Goal: Task Accomplishment & Management: Manage account settings

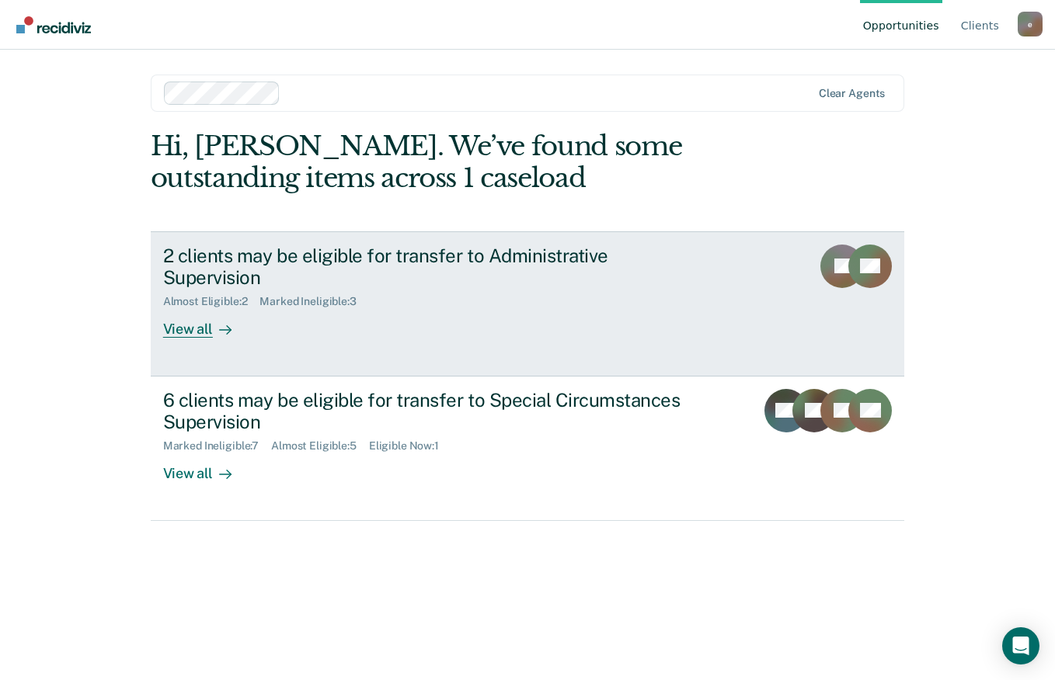
click at [190, 308] on div "View all" at bounding box center [206, 323] width 87 height 30
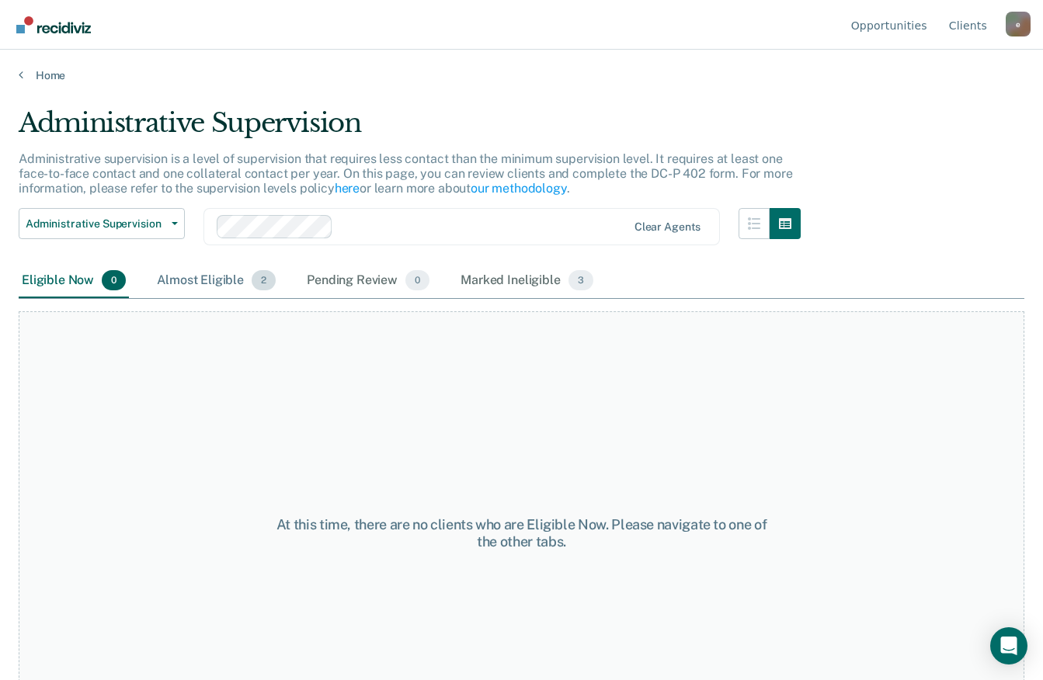
click at [214, 280] on div "Almost Eligible 2" at bounding box center [216, 281] width 125 height 34
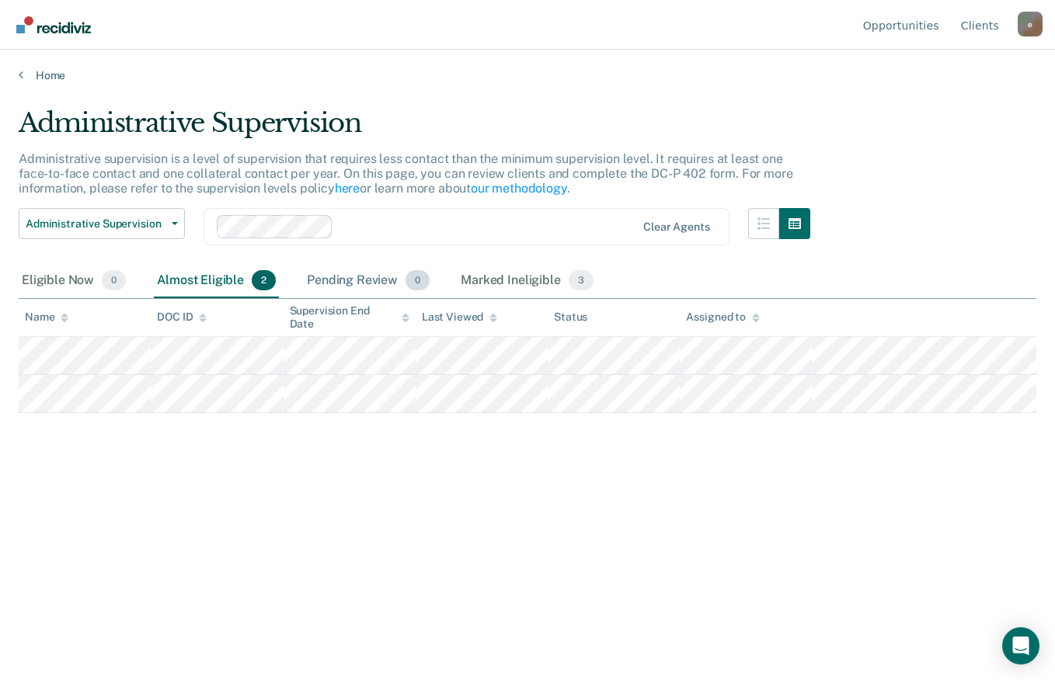
click at [363, 283] on div "Pending Review 0" at bounding box center [368, 281] width 129 height 34
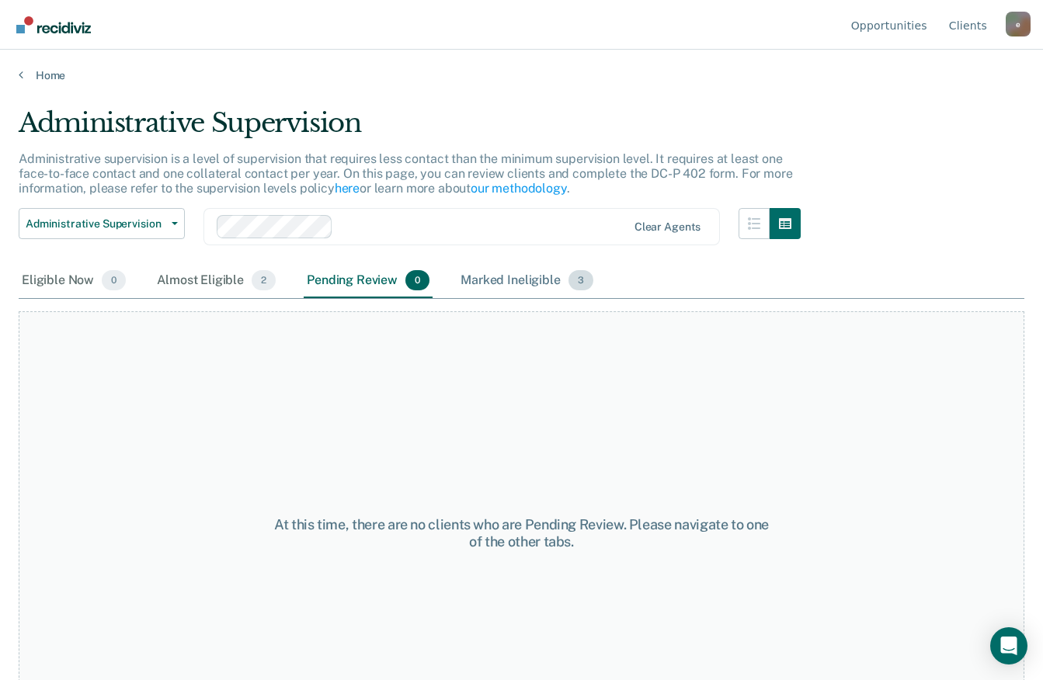
click at [508, 276] on div "Marked Ineligible 3" at bounding box center [526, 281] width 139 height 34
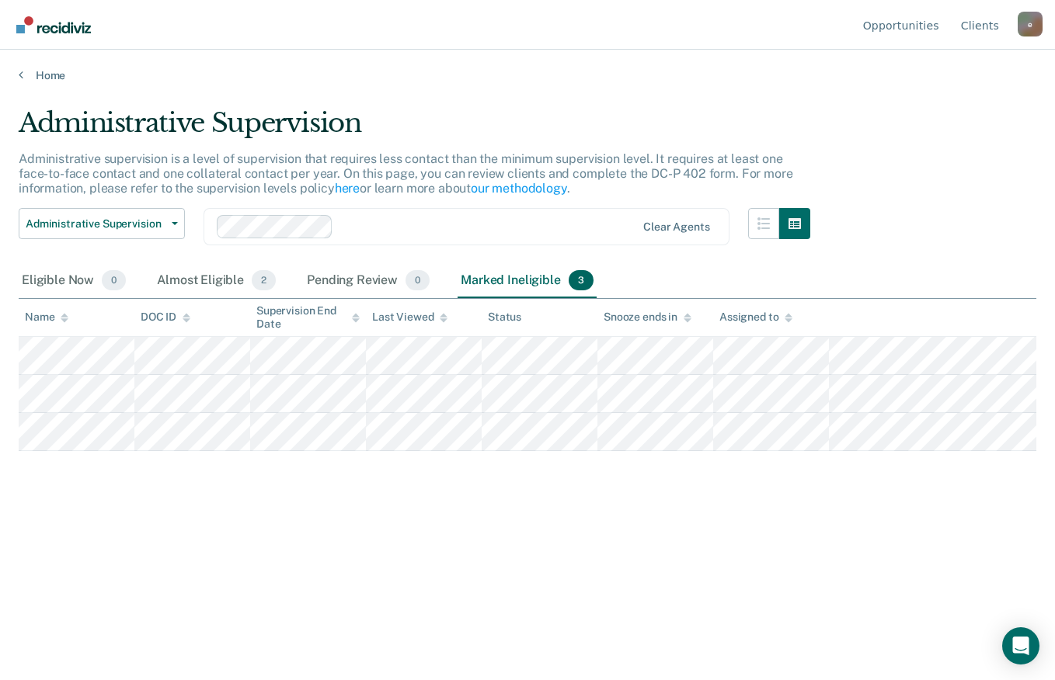
click at [166, 225] on button "Administrative Supervision" at bounding box center [102, 223] width 166 height 31
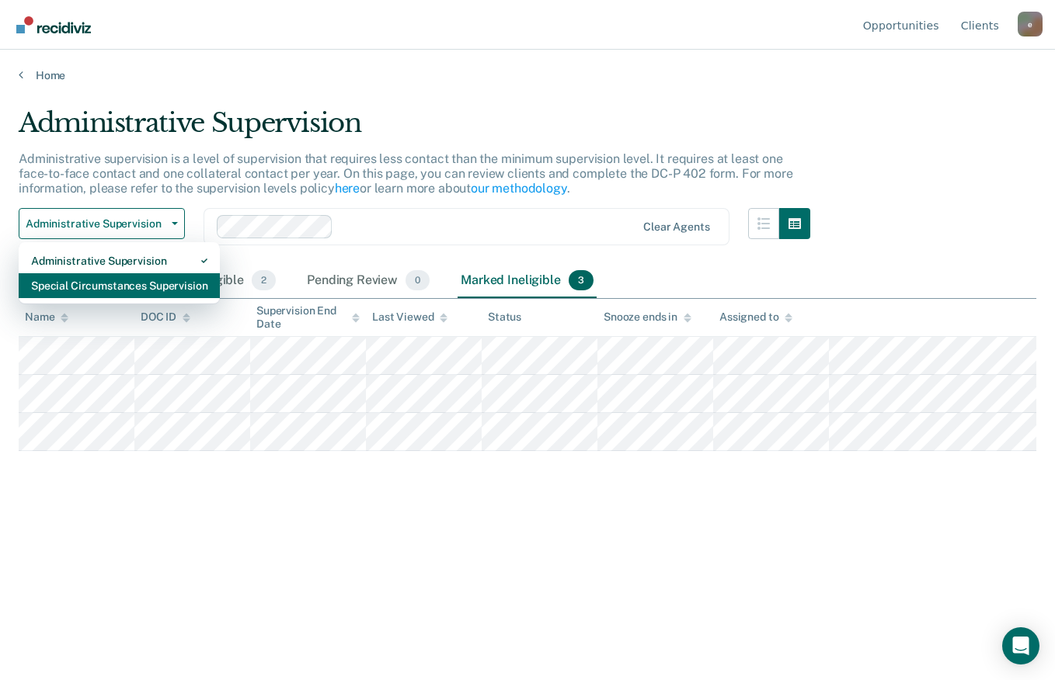
click at [167, 284] on div "Special Circumstances Supervision" at bounding box center [119, 285] width 176 height 25
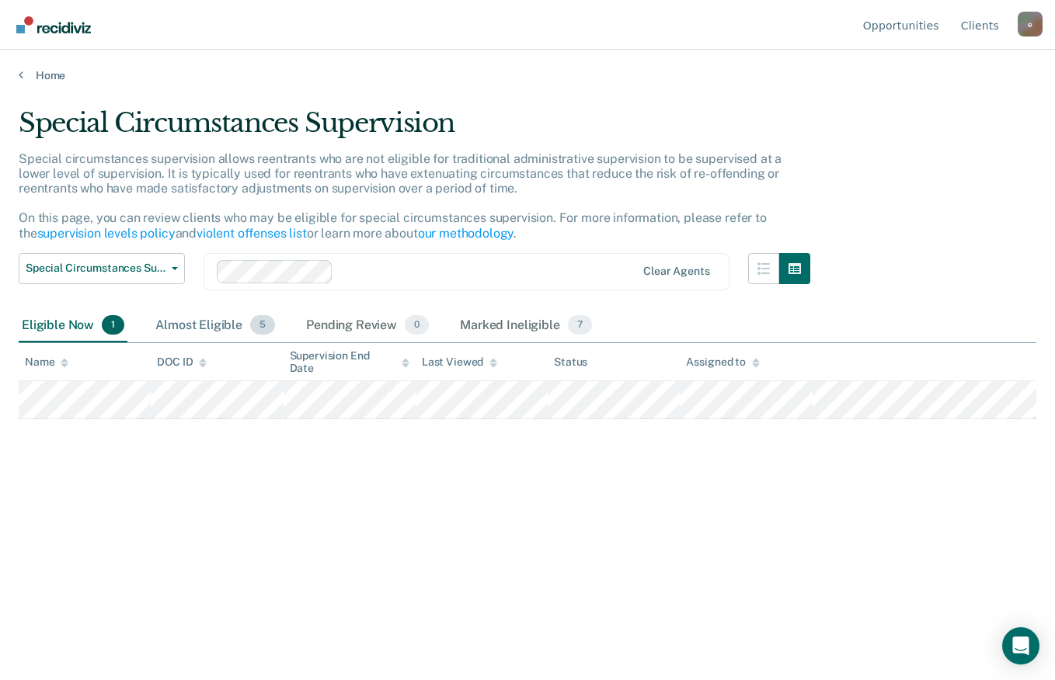
click at [210, 325] on div "Almost Eligible 5" at bounding box center [215, 326] width 126 height 34
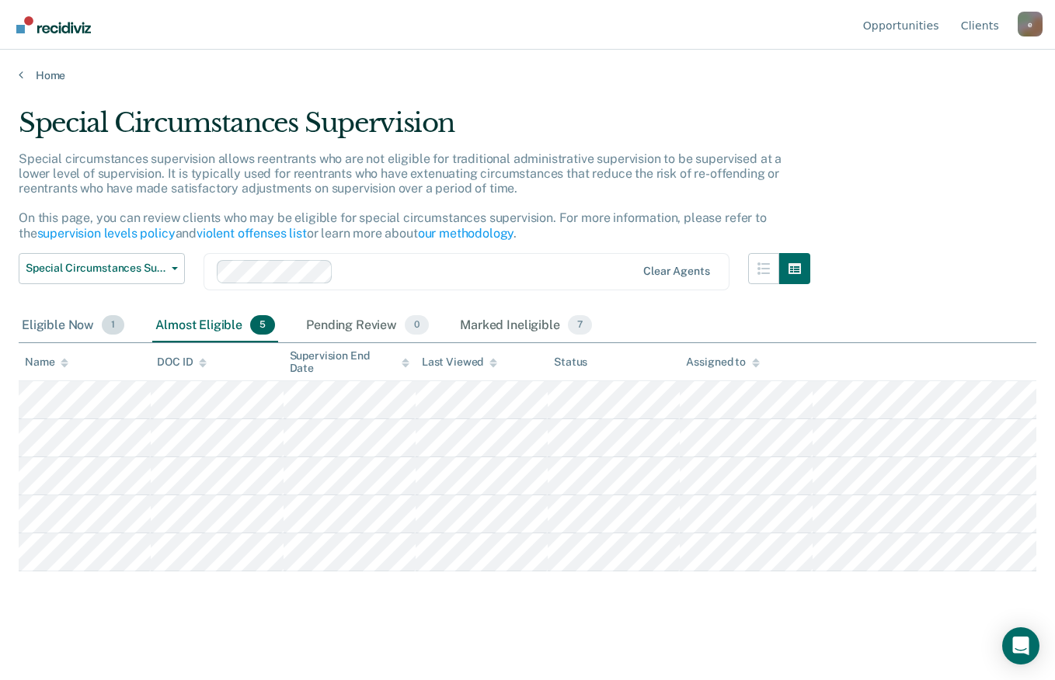
click at [57, 325] on div "Eligible Now 1" at bounding box center [73, 326] width 109 height 34
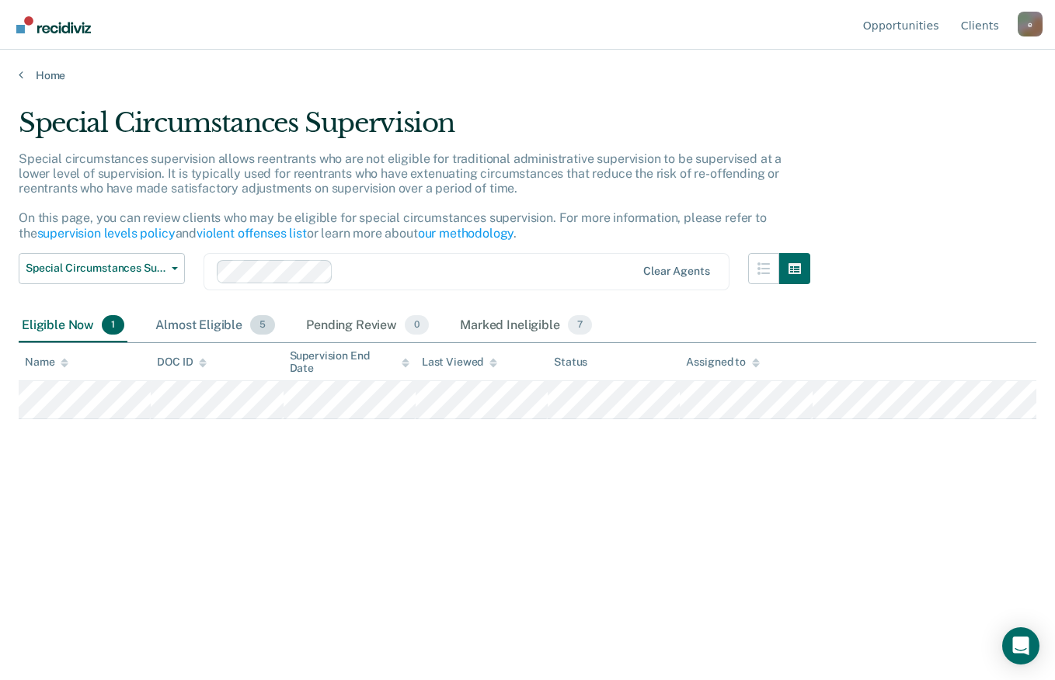
click at [206, 325] on div "Almost Eligible 5" at bounding box center [215, 326] width 126 height 34
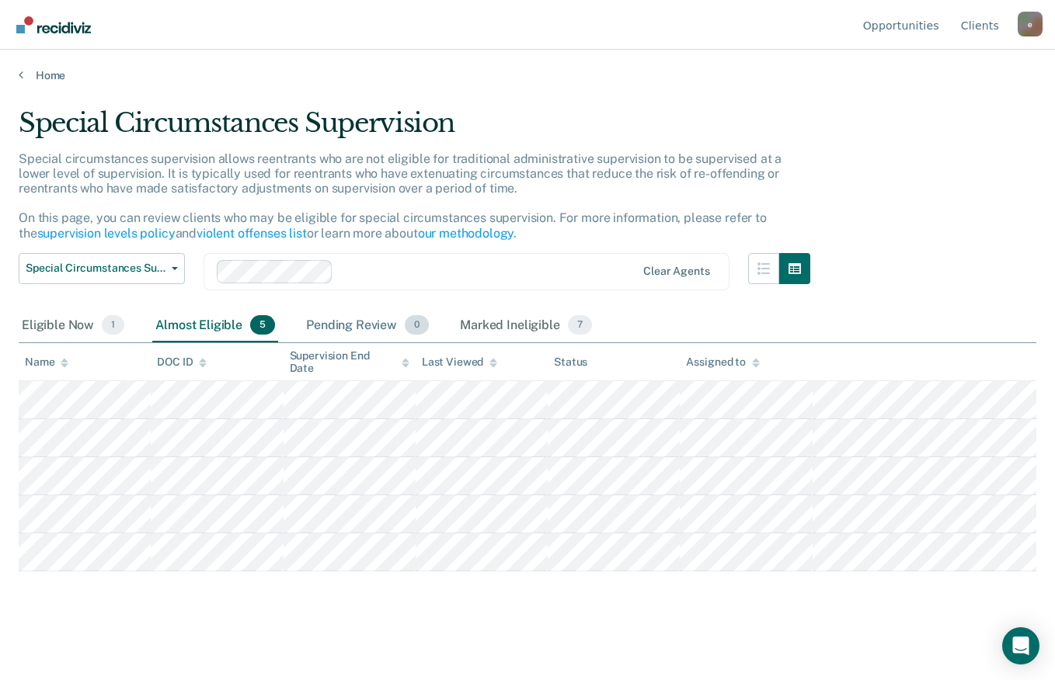
click at [354, 325] on div "Pending Review 0" at bounding box center [367, 326] width 129 height 34
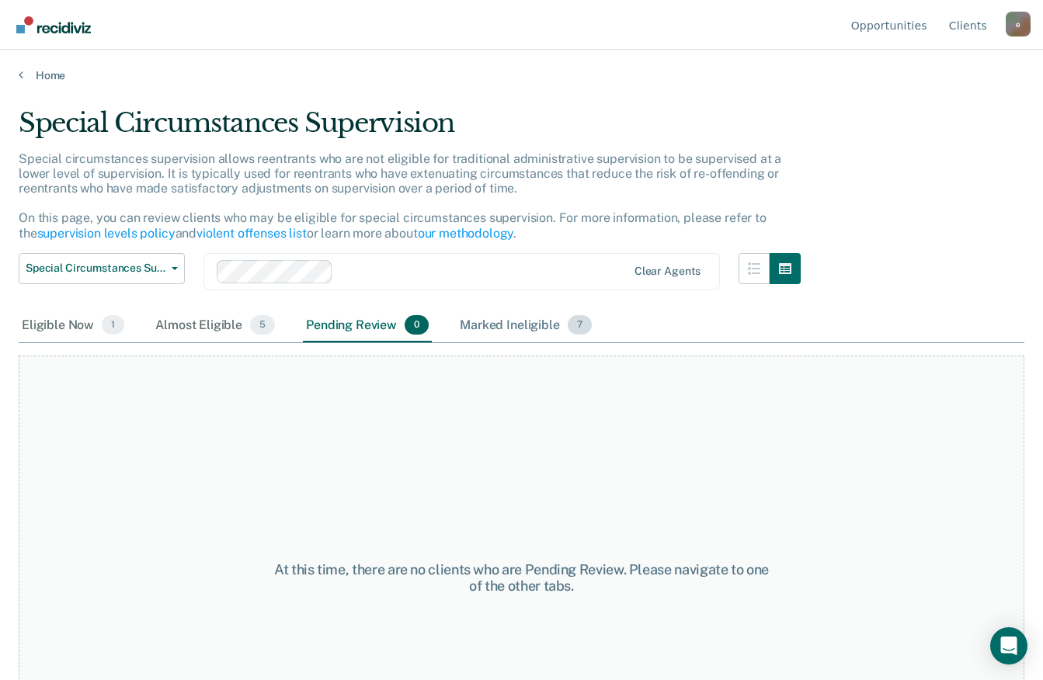
click at [528, 326] on div "Marked Ineligible 7" at bounding box center [526, 326] width 138 height 34
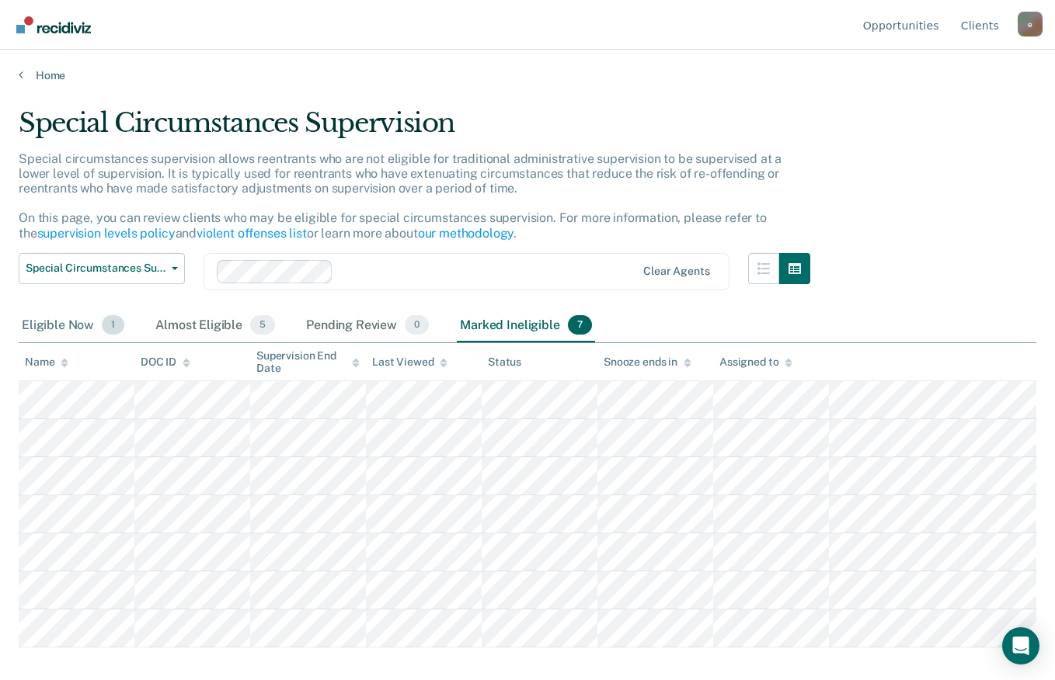
click at [76, 314] on div "Eligible Now 1" at bounding box center [73, 326] width 109 height 34
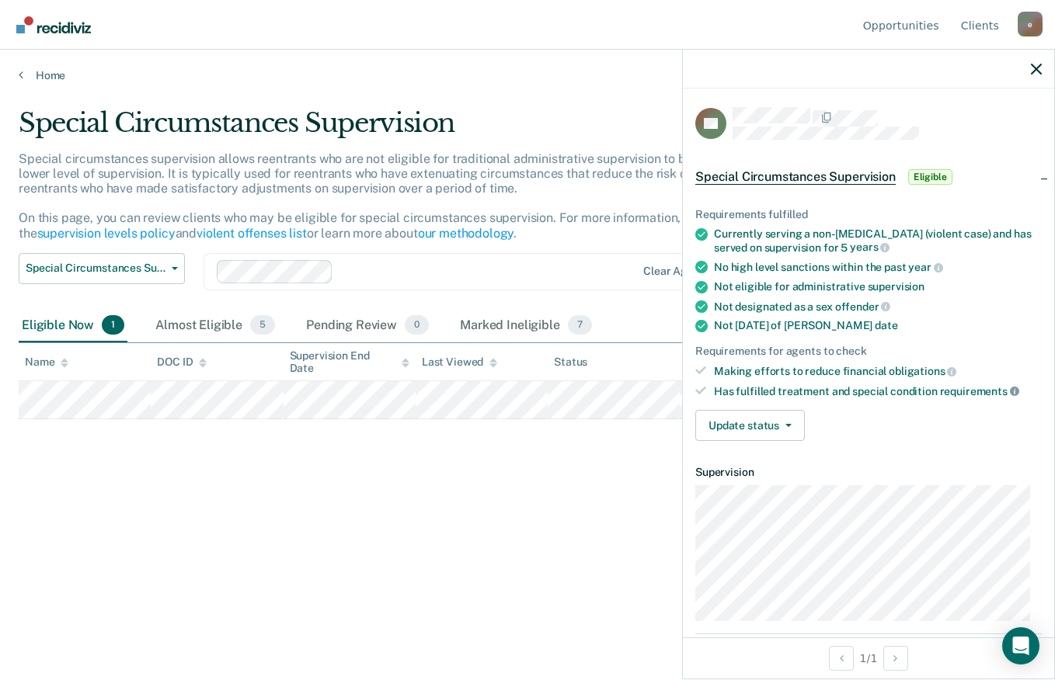
click at [1010, 389] on icon at bounding box center [1014, 391] width 9 height 9
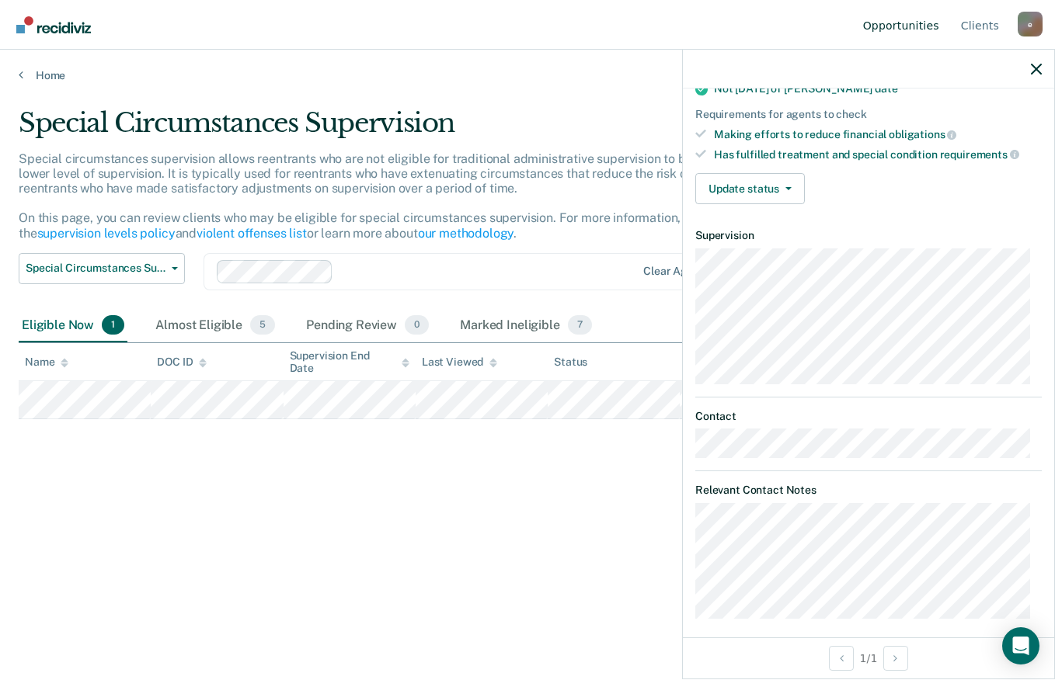
scroll to position [245, 0]
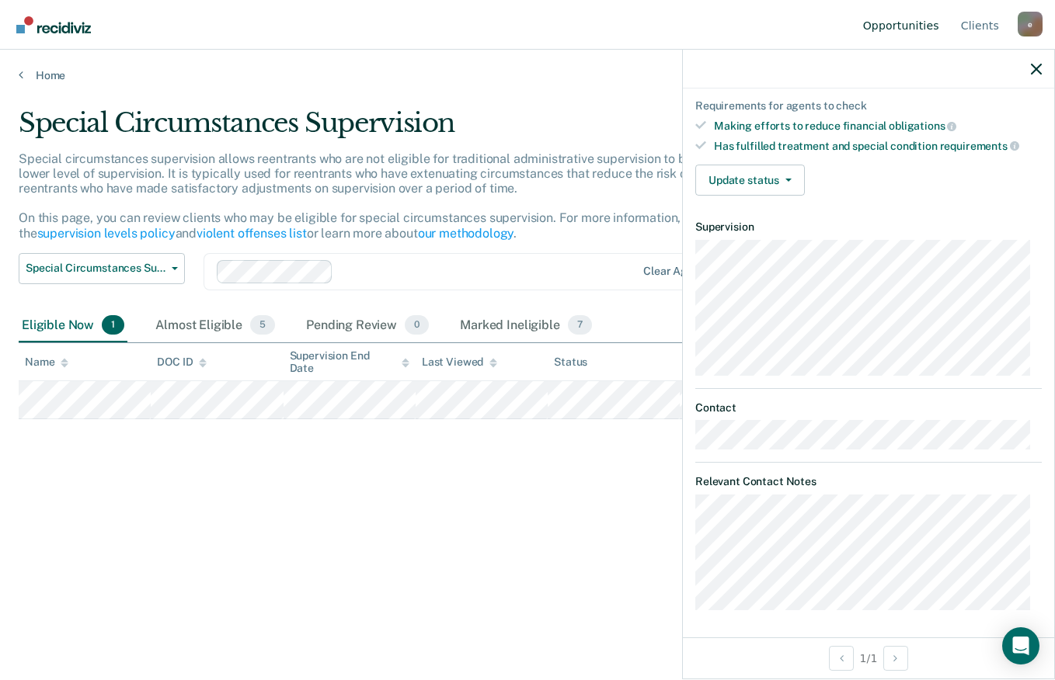
click at [787, 179] on icon "button" at bounding box center [788, 180] width 6 height 3
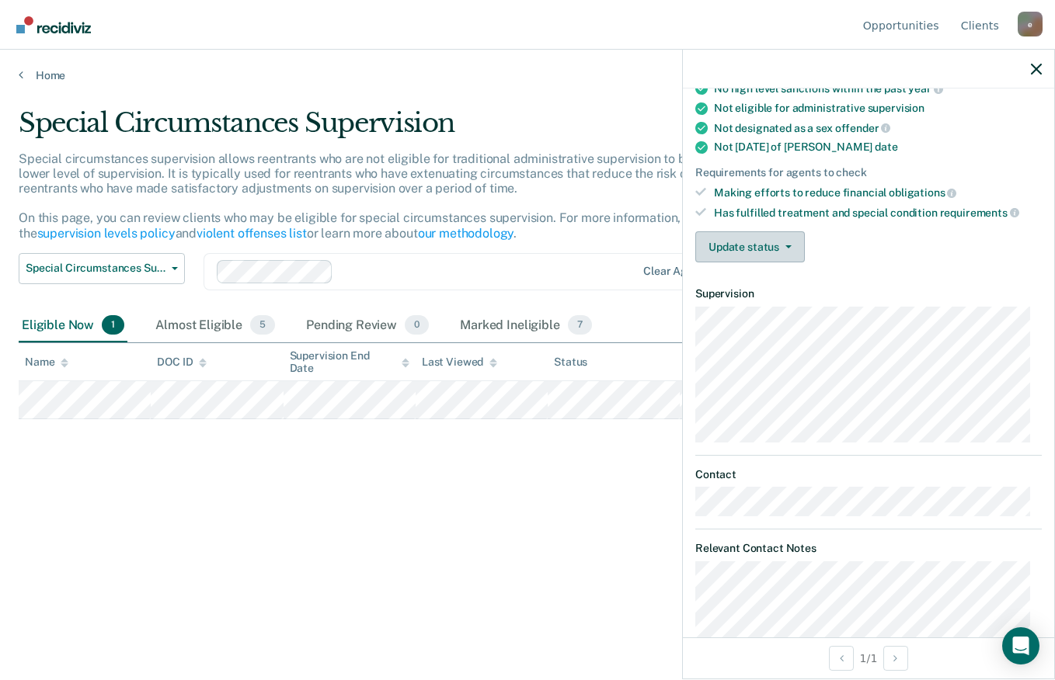
scroll to position [0, 0]
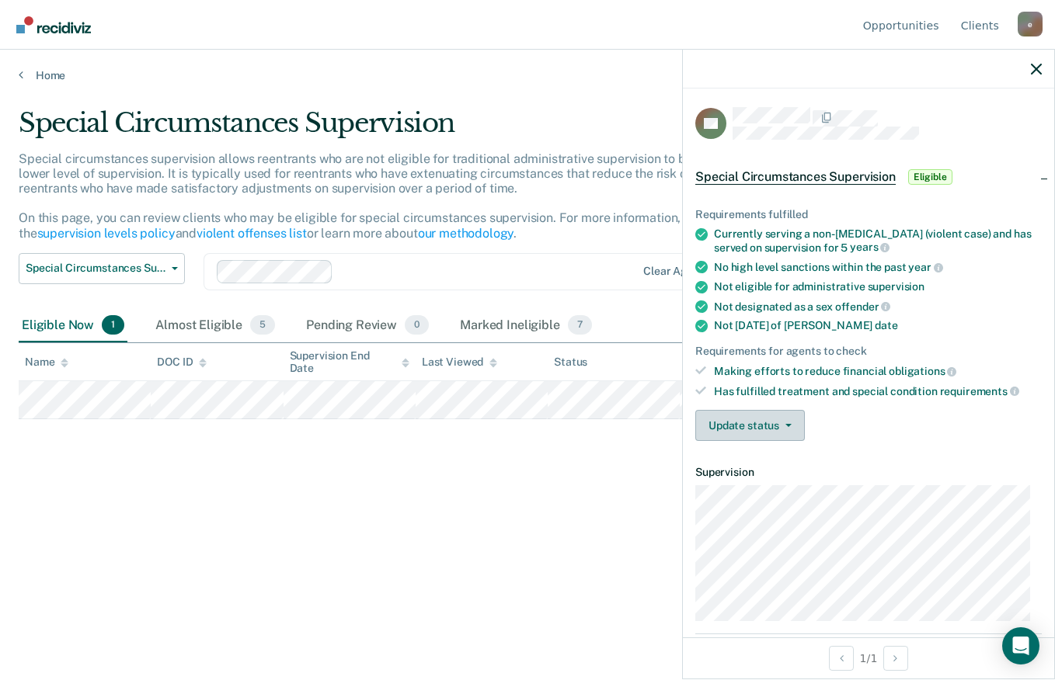
click at [844, 178] on span "Special Circumstances Supervision" at bounding box center [795, 177] width 200 height 16
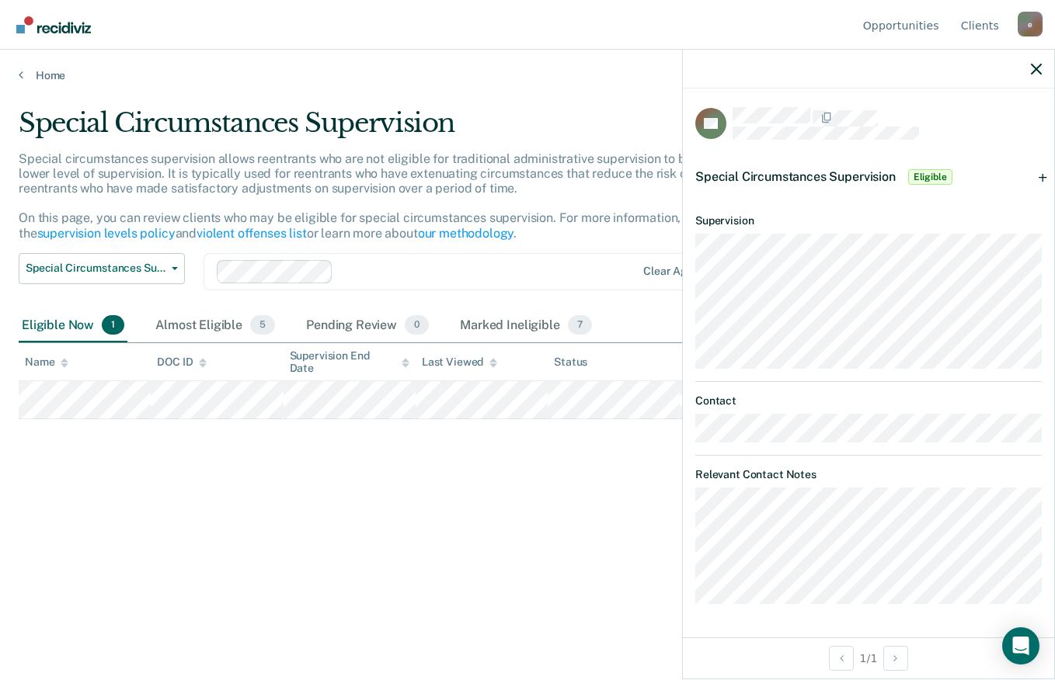
click at [843, 174] on span "Special Circumstances Supervision" at bounding box center [795, 176] width 200 height 15
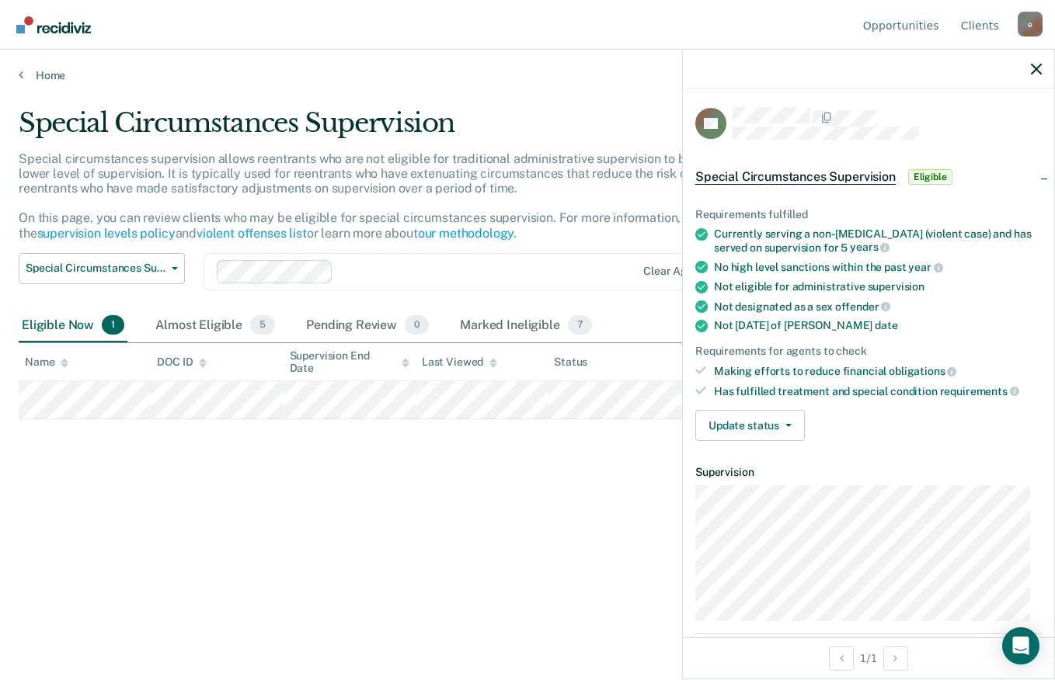
click at [932, 179] on span "Eligible" at bounding box center [930, 177] width 44 height 16
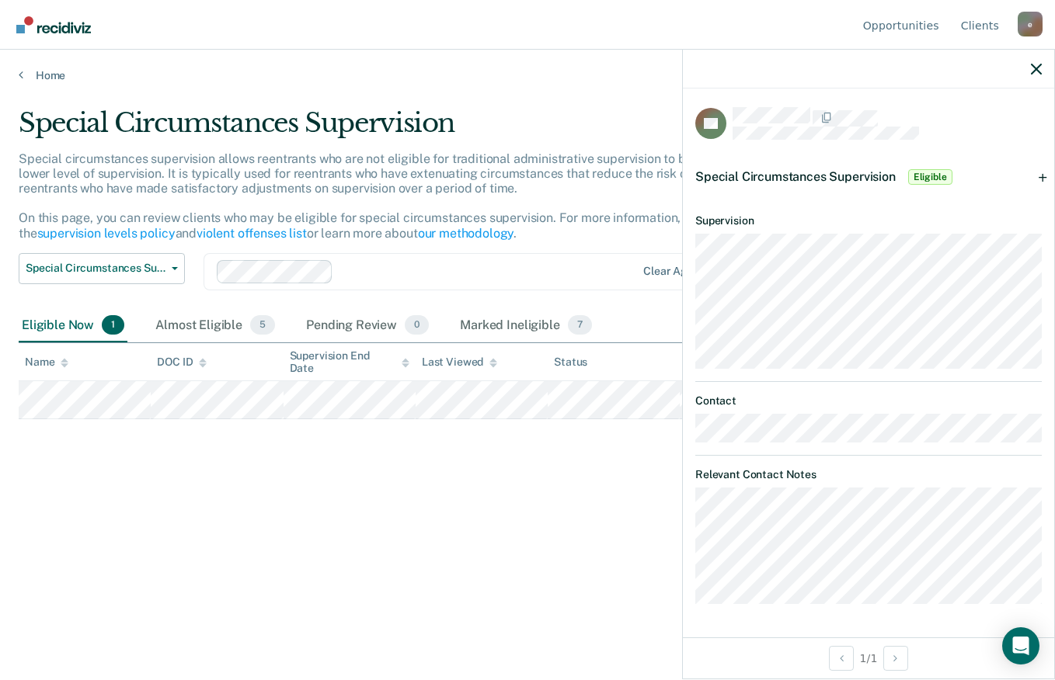
click at [935, 178] on span "Eligible" at bounding box center [930, 177] width 44 height 16
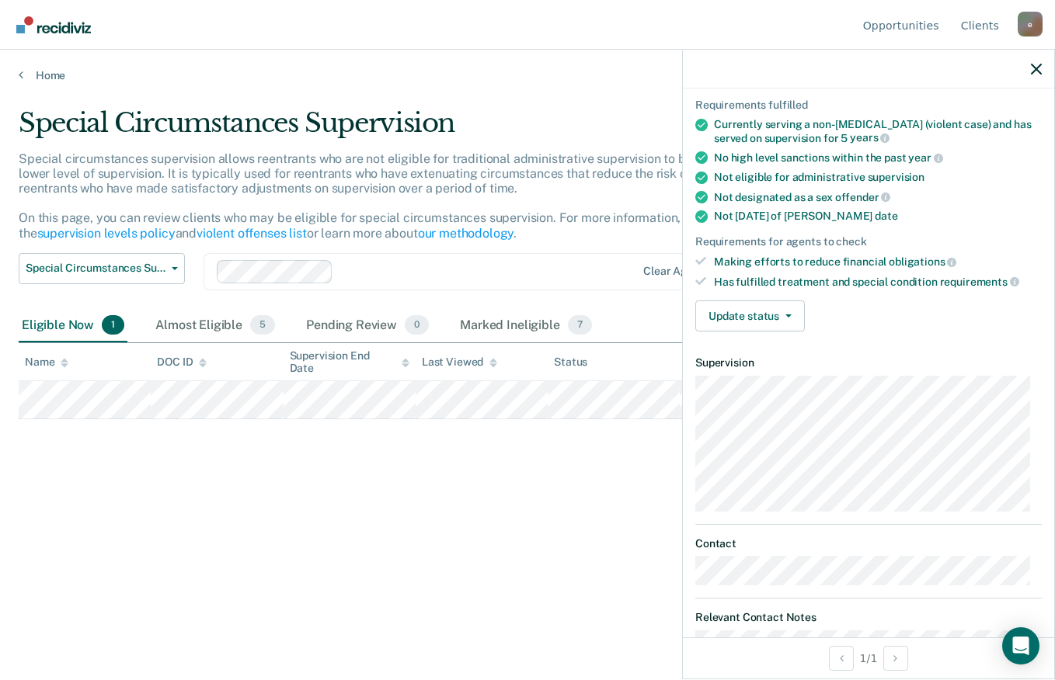
scroll to position [113, 0]
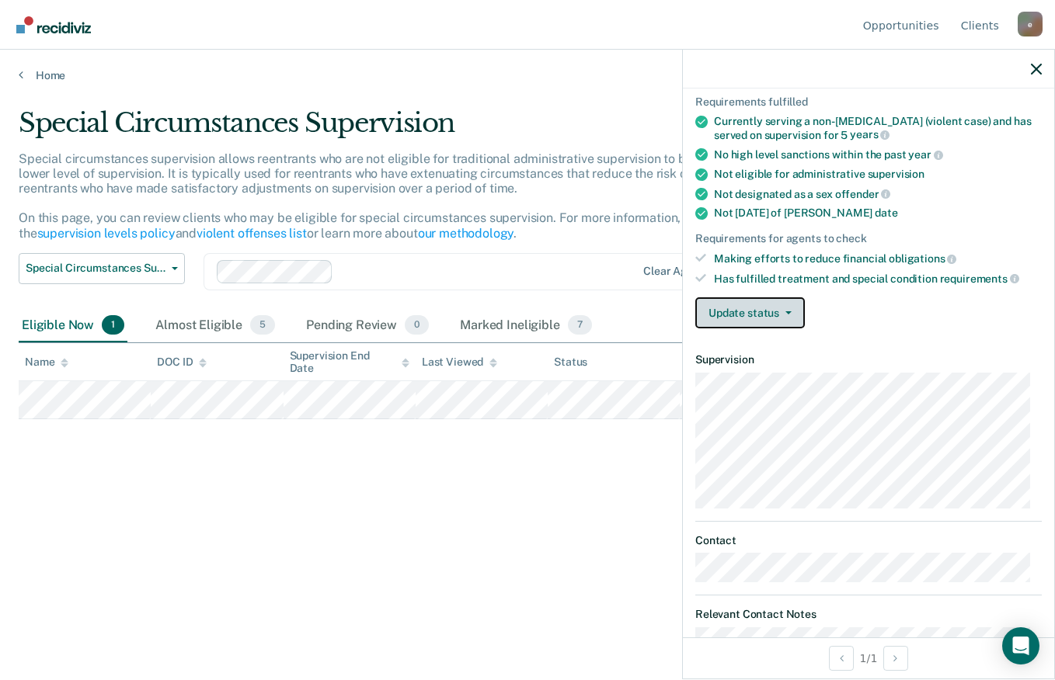
click at [788, 307] on button "Update status" at bounding box center [750, 312] width 110 height 31
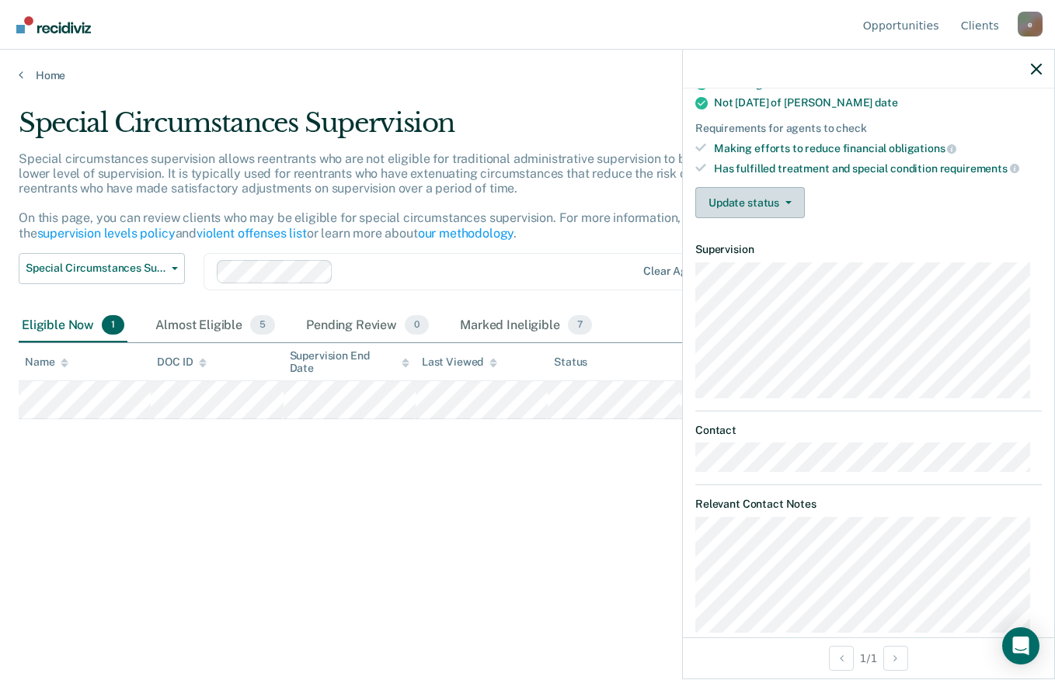
scroll to position [245, 0]
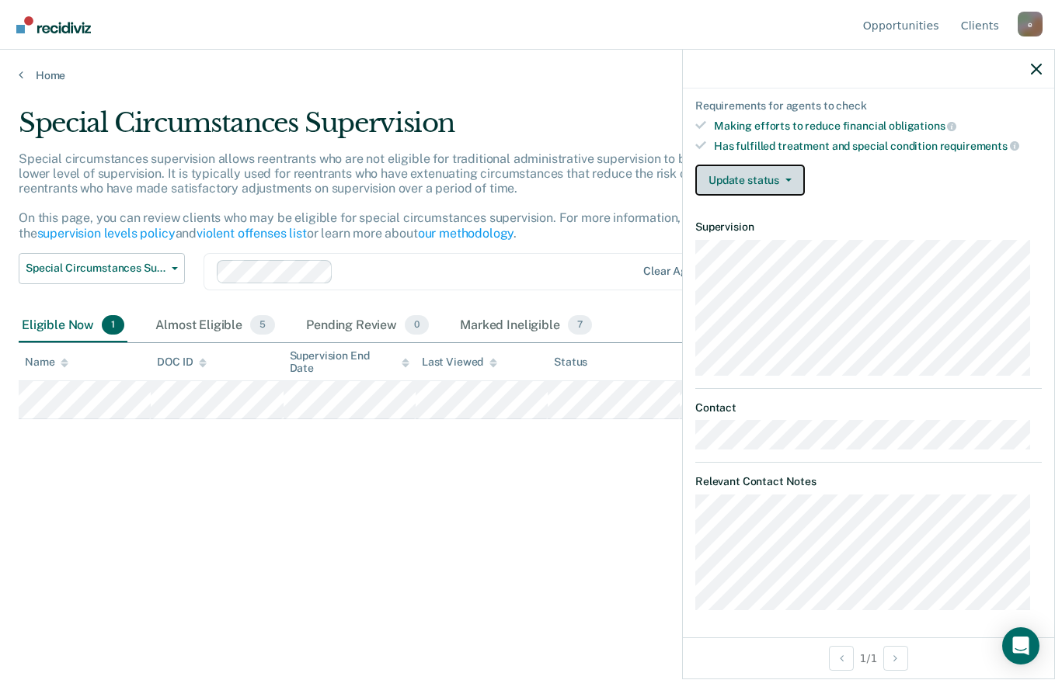
click at [788, 179] on icon "button" at bounding box center [788, 180] width 6 height 3
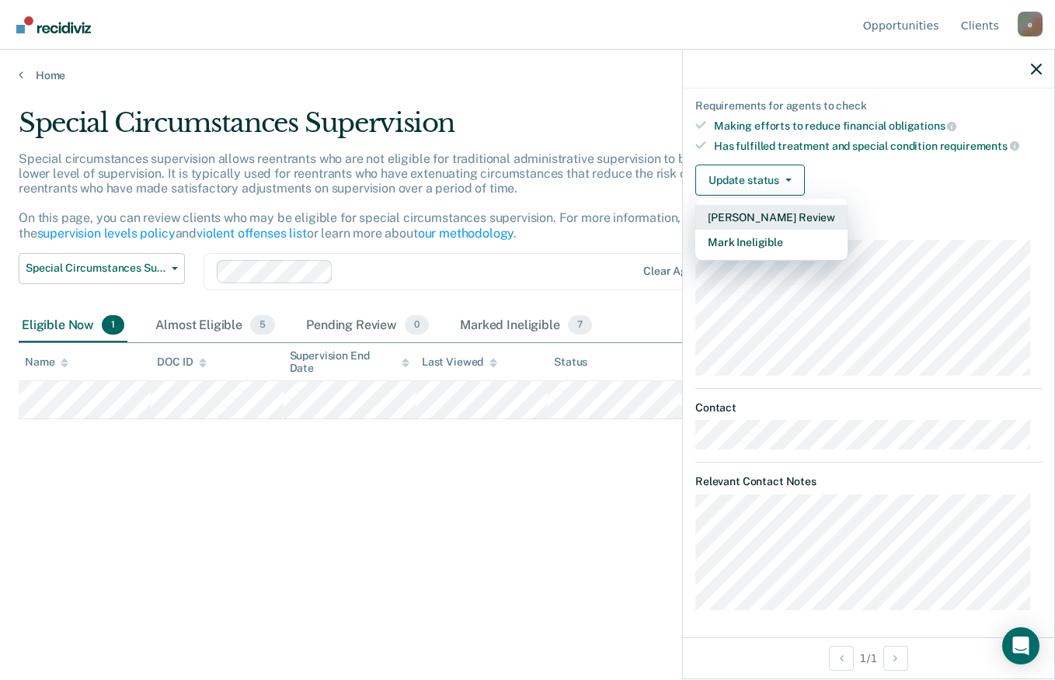
click at [812, 205] on button "[PERSON_NAME] Review" at bounding box center [771, 217] width 152 height 25
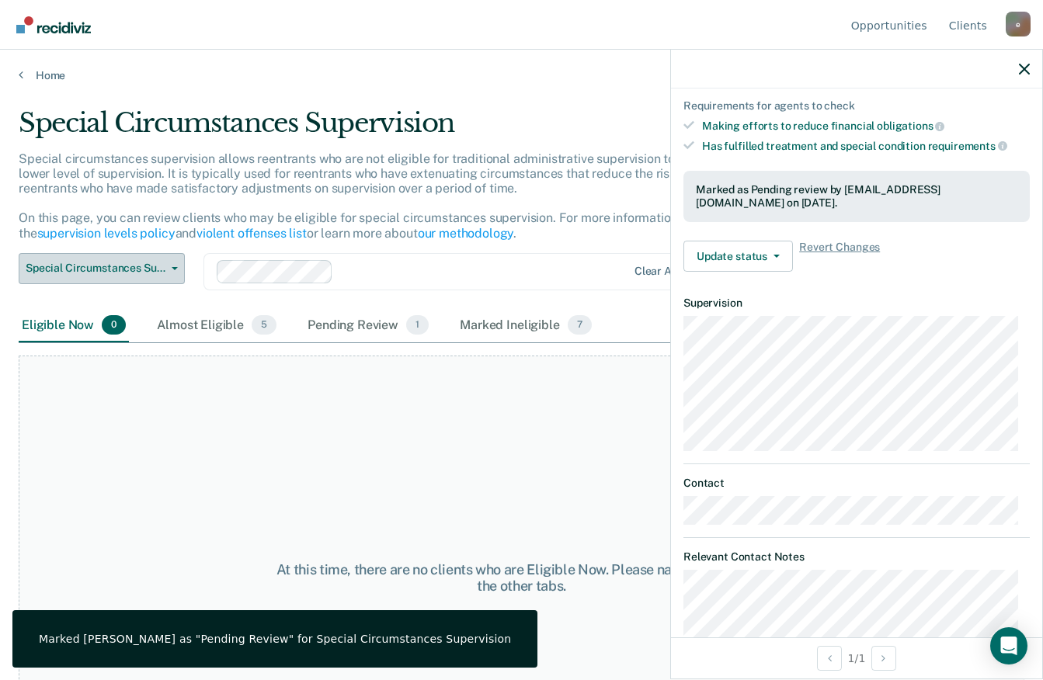
click at [167, 267] on span "button" at bounding box center [171, 268] width 12 height 3
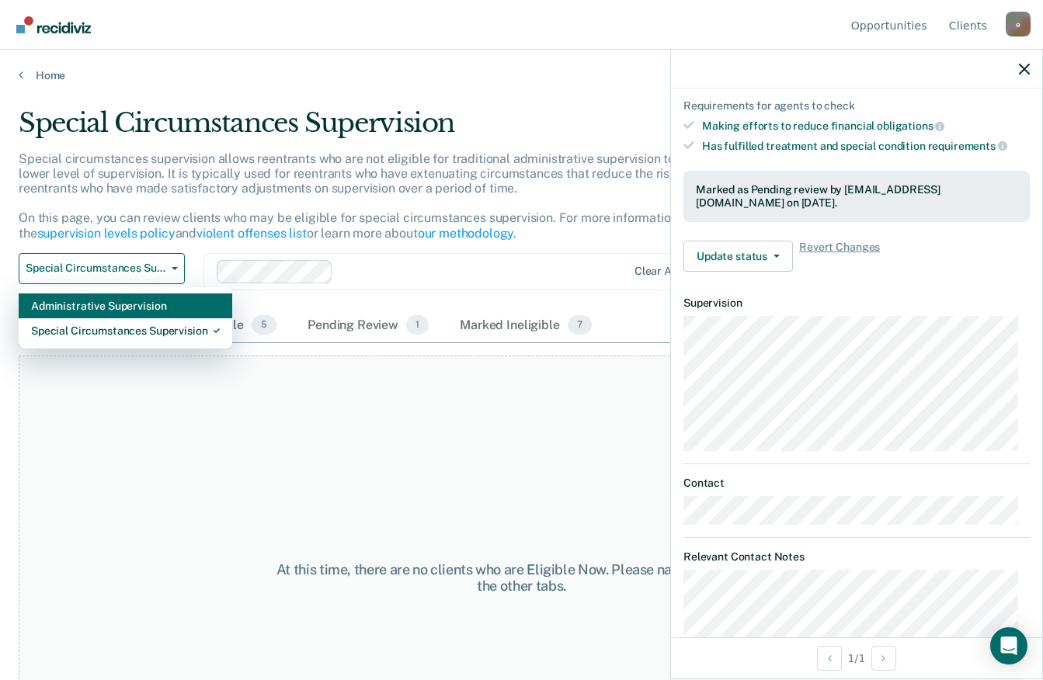
click at [154, 299] on div "Administrative Supervision" at bounding box center [125, 306] width 189 height 25
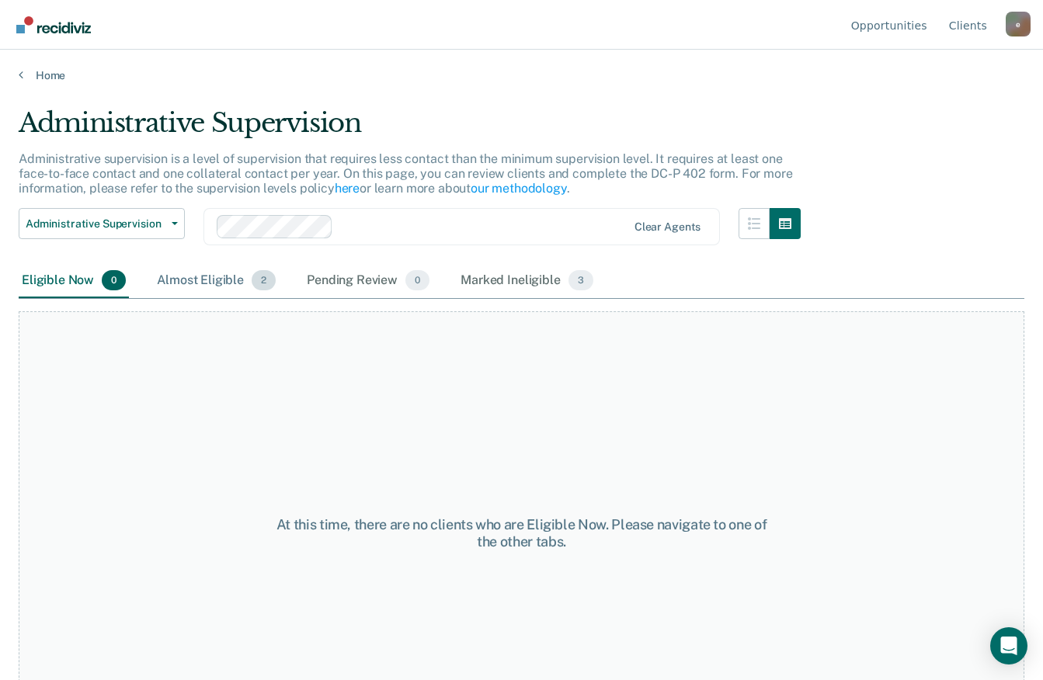
click at [229, 276] on div "Almost Eligible 2" at bounding box center [216, 281] width 125 height 34
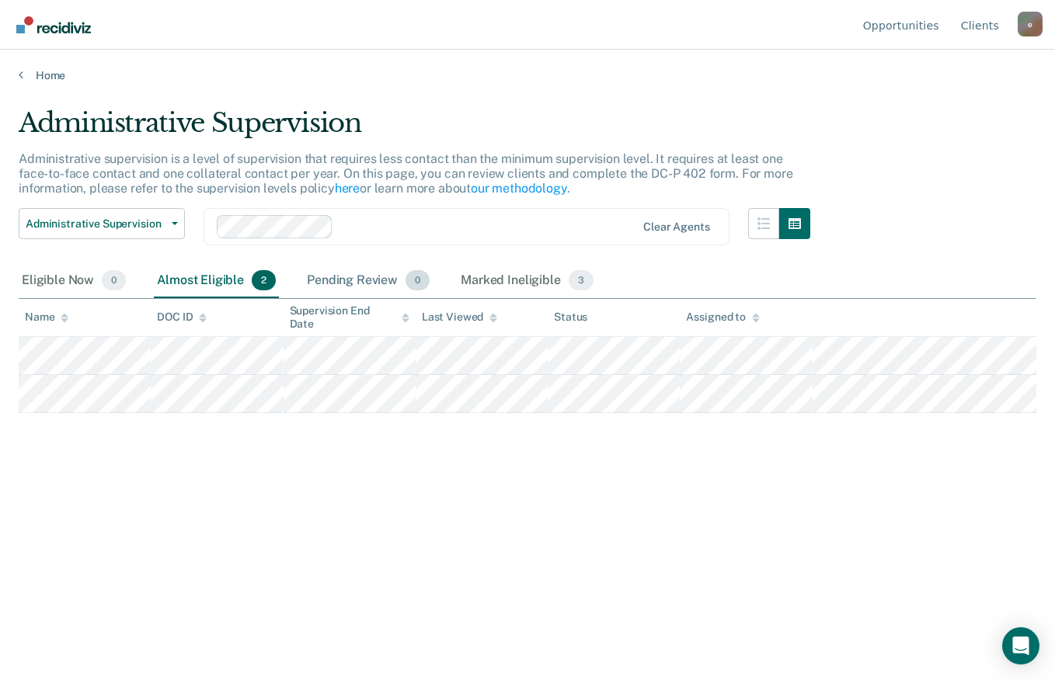
click at [367, 280] on div "Pending Review 0" at bounding box center [368, 281] width 129 height 34
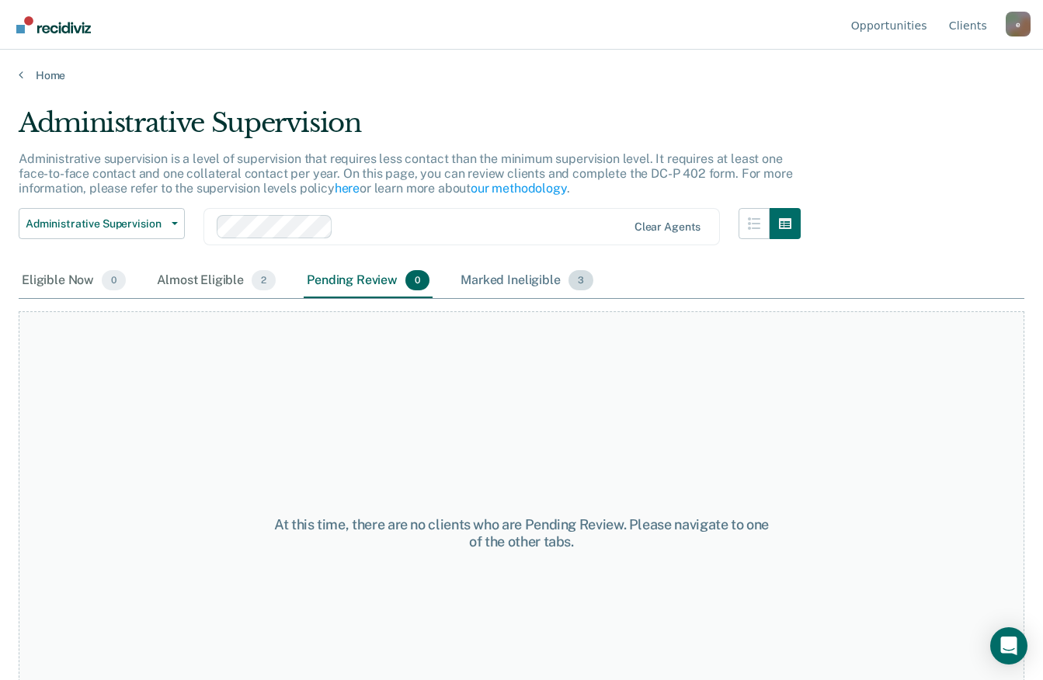
click at [518, 276] on div "Marked Ineligible 3" at bounding box center [526, 281] width 139 height 34
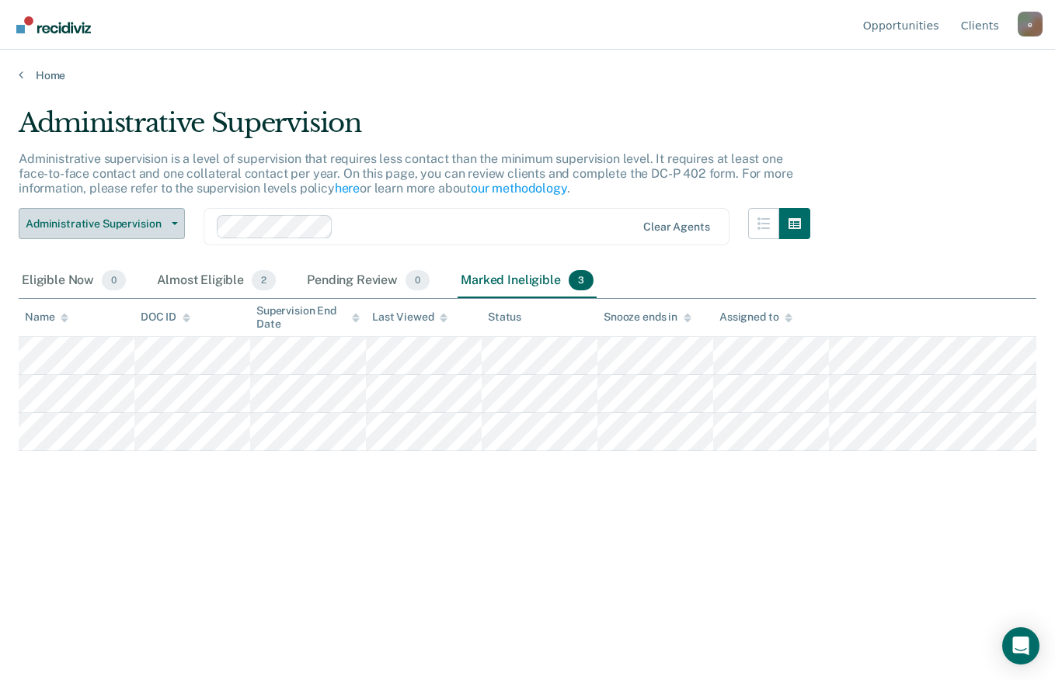
click at [165, 220] on button "Administrative Supervision" at bounding box center [102, 223] width 166 height 31
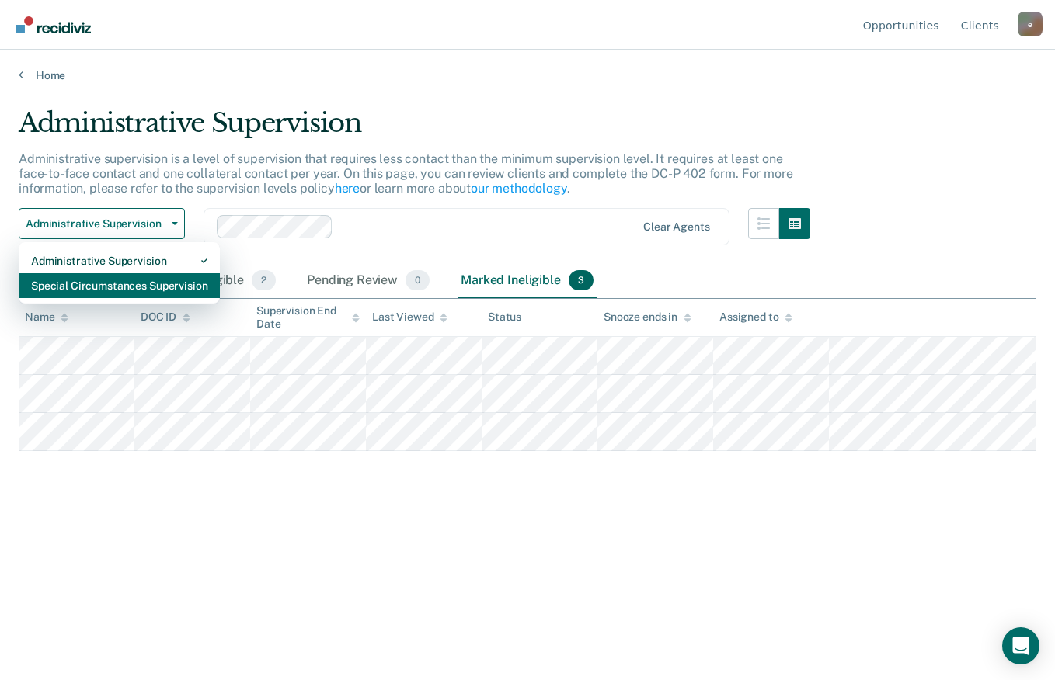
click at [151, 287] on div "Special Circumstances Supervision" at bounding box center [119, 285] width 176 height 25
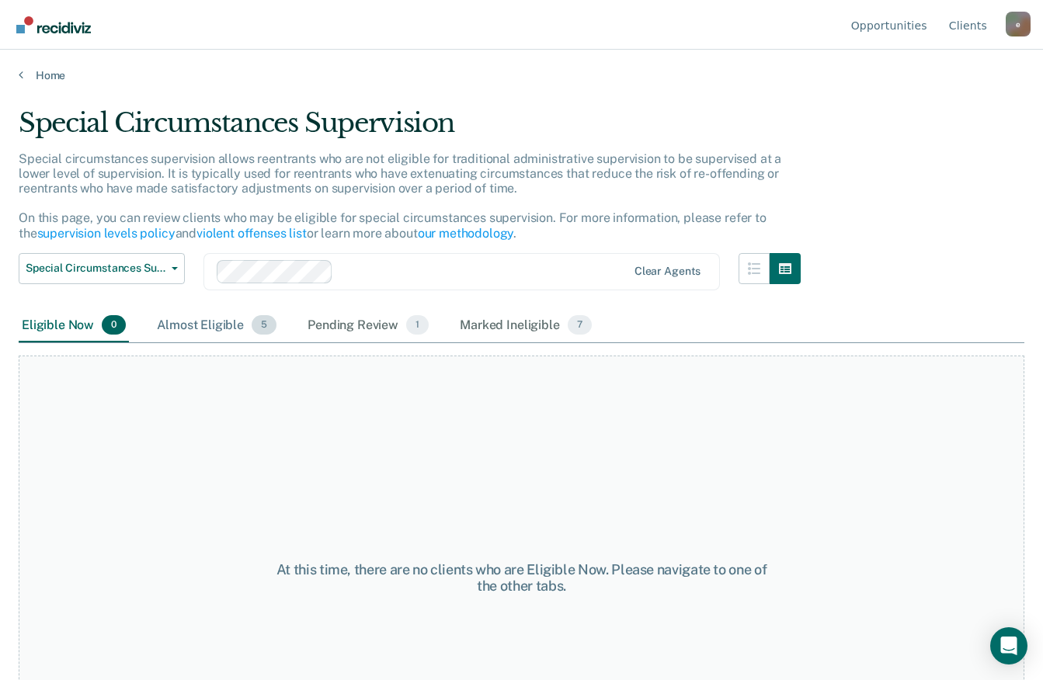
click at [193, 334] on div "Almost Eligible 5" at bounding box center [217, 326] width 126 height 34
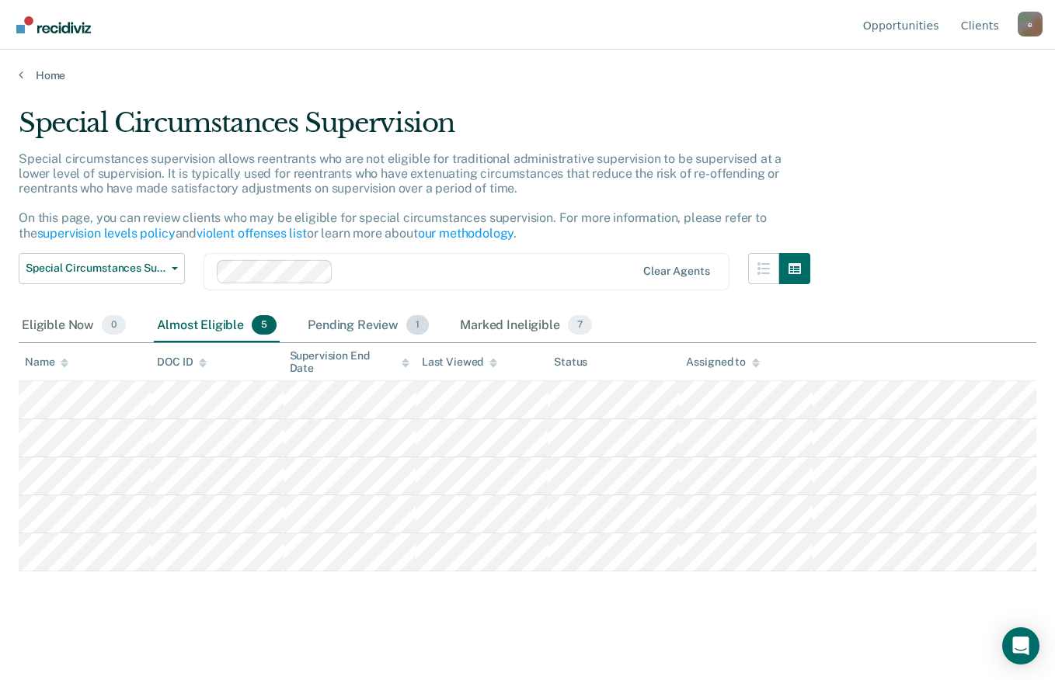
click at [343, 325] on div "Pending Review 1" at bounding box center [367, 326] width 127 height 34
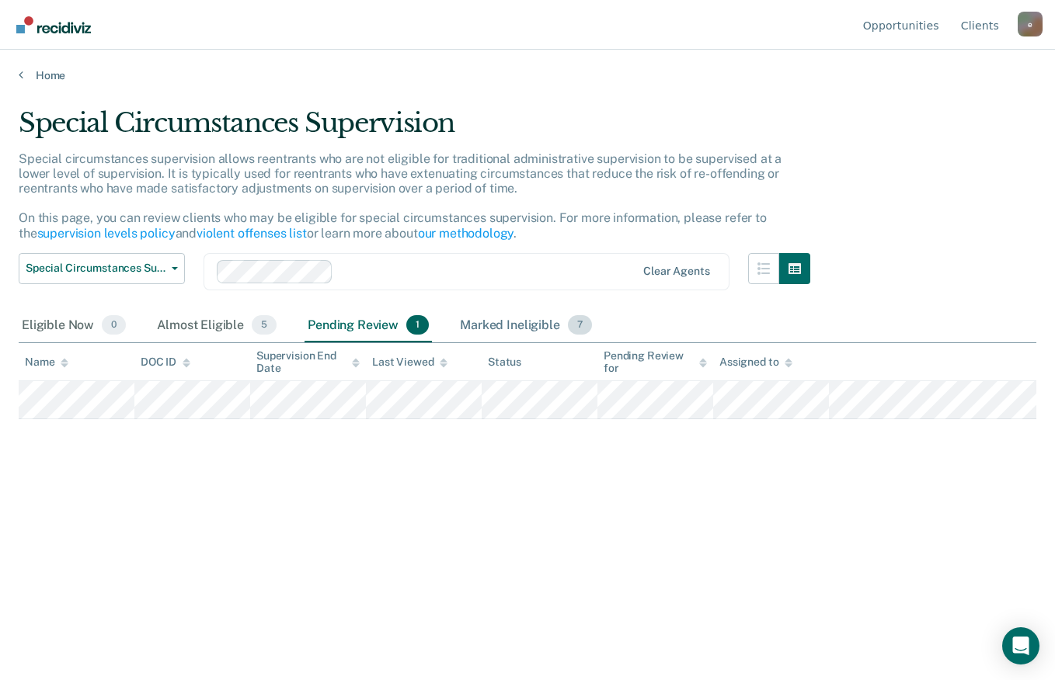
click at [516, 323] on div "Marked Ineligible 7" at bounding box center [526, 326] width 138 height 34
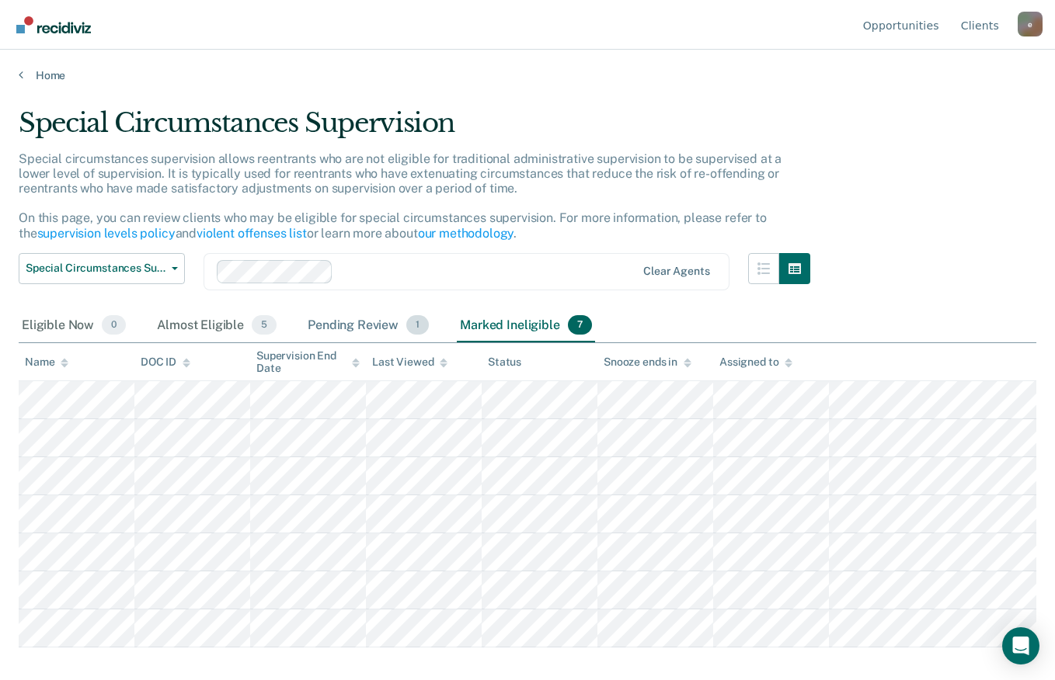
click at [358, 322] on div "Pending Review 1" at bounding box center [367, 326] width 127 height 34
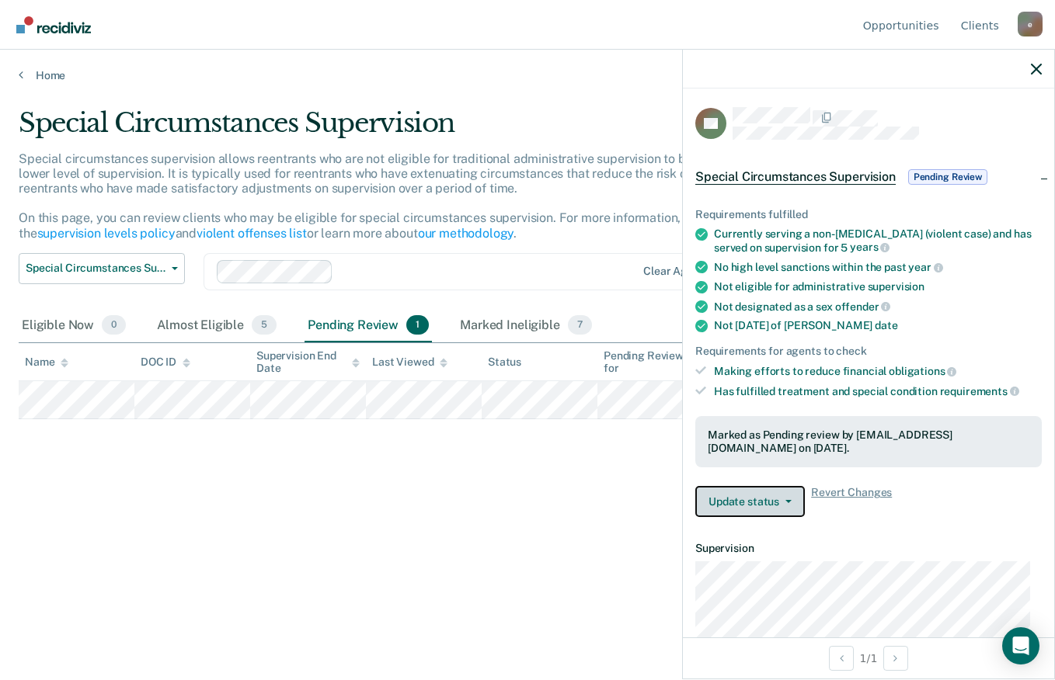
click at [785, 500] on icon "button" at bounding box center [788, 501] width 6 height 3
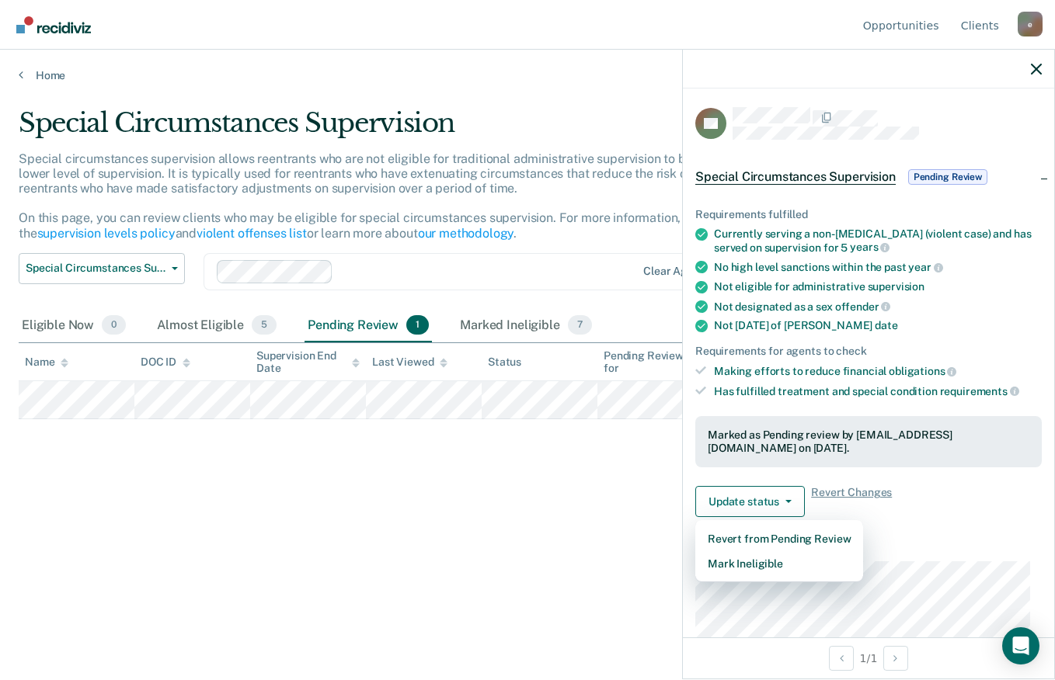
click at [502, 535] on div "Special Circumstances Supervision Special circumstances supervision allows reen…" at bounding box center [527, 335] width 1017 height 457
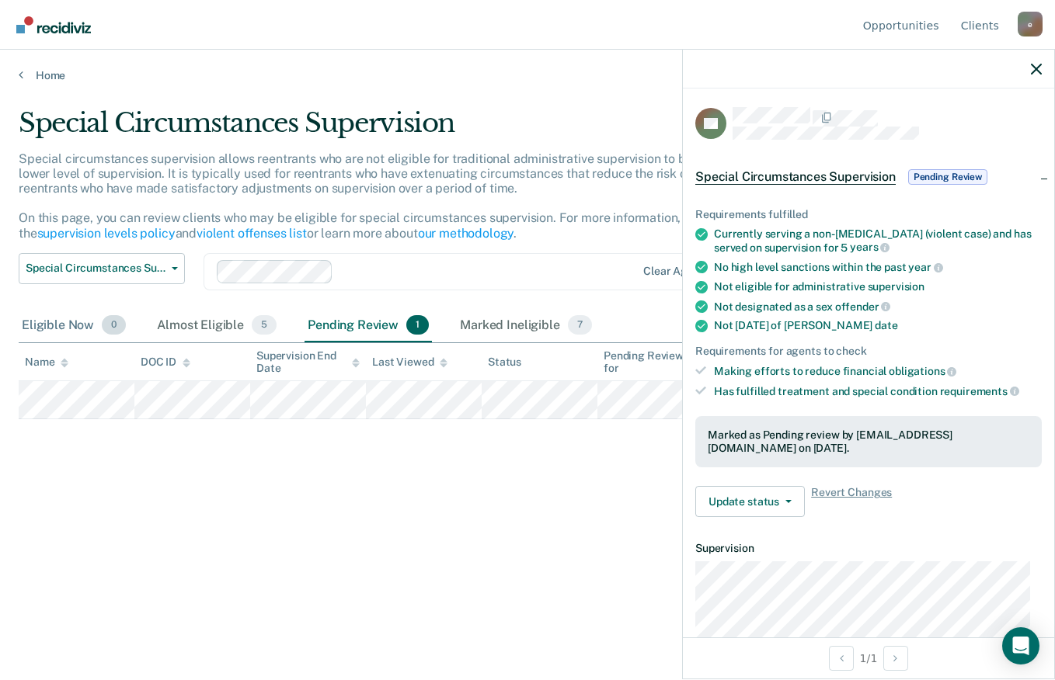
click at [64, 326] on div "Eligible Now 0" at bounding box center [74, 326] width 110 height 34
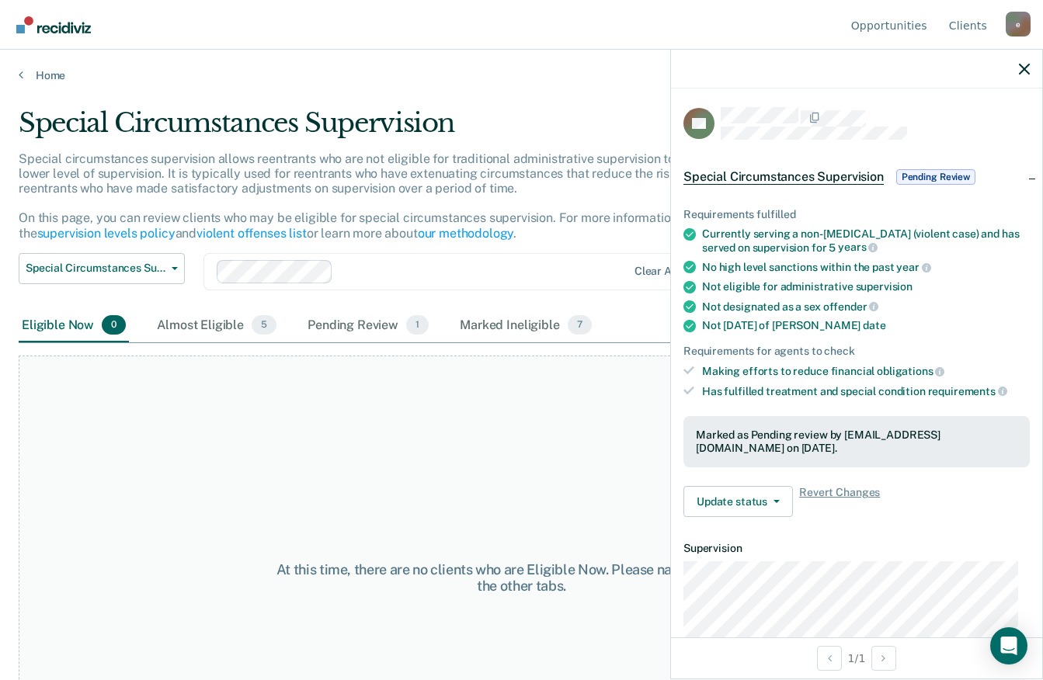
click at [59, 30] on img "Go to Recidiviz Home" at bounding box center [53, 24] width 75 height 17
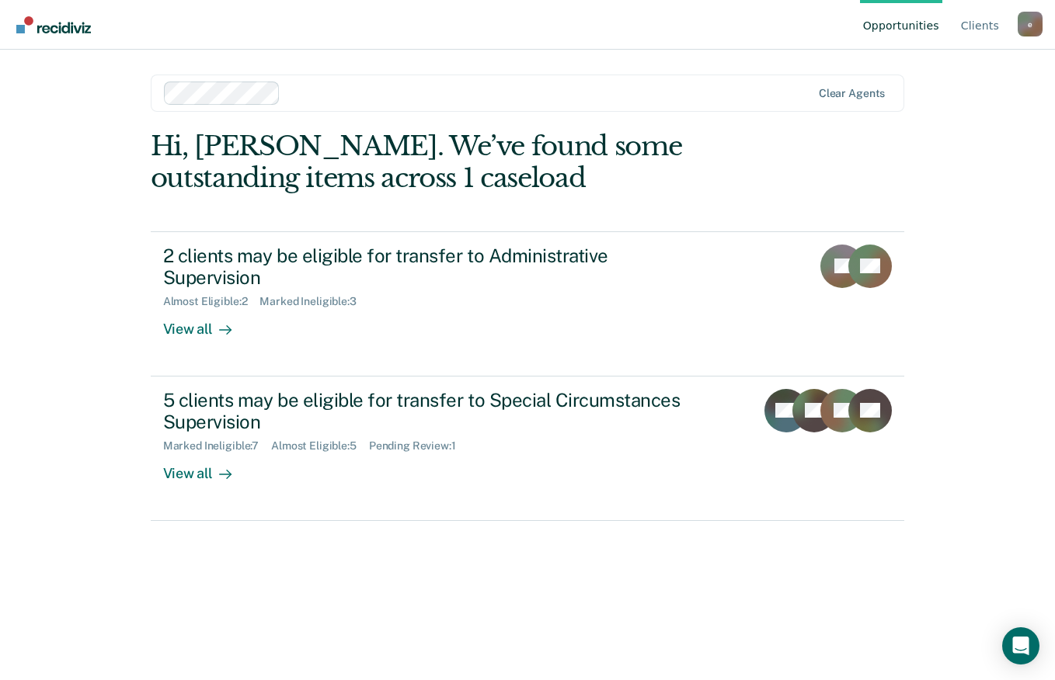
click at [1009, 262] on div "Opportunities Client s [EMAIL_ADDRESS][DOMAIN_NAME] e Profile How it works Log …" at bounding box center [527, 340] width 1055 height 680
click at [1028, 28] on div "e" at bounding box center [1029, 24] width 25 height 25
click at [944, 120] on link "Log Out" at bounding box center [967, 122] width 100 height 13
